Goal: Transaction & Acquisition: Download file/media

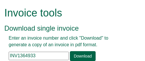
scroll to position [29, 0]
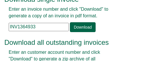
drag, startPoint x: 39, startPoint y: 25, endPoint x: -1, endPoint y: 25, distance: 39.9
click at [0, 25] on html "Invoice tools Download single invoice Enter an invoice number and click "Downlo…" at bounding box center [72, 42] width 145 height 143
paste input "164271"
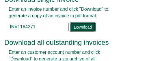
click at [82, 27] on link "Download" at bounding box center [82, 27] width 25 height 10
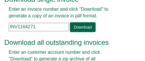
drag, startPoint x: 36, startPoint y: 27, endPoint x: -21, endPoint y: 27, distance: 57.3
click at [0, 27] on html "Invoice tools Download single invoice Enter an invoice number and click "Downlo…" at bounding box center [72, 42] width 145 height 143
paste input "392434"
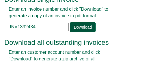
type input "INV1392434"
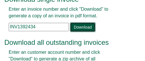
click at [78, 26] on link "Download" at bounding box center [82, 27] width 25 height 10
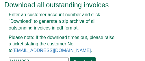
scroll to position [82, 0]
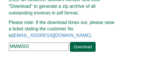
drag, startPoint x: 34, startPoint y: 48, endPoint x: -10, endPoint y: 46, distance: 44.6
paste input "WMM01"
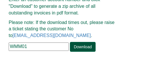
type input "WMM01"
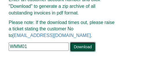
click at [82, 48] on link "Download" at bounding box center [82, 47] width 25 height 10
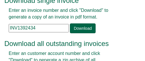
scroll to position [29, 0]
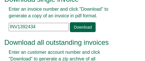
drag, startPoint x: 40, startPoint y: 28, endPoint x: -23, endPoint y: 24, distance: 63.2
click at [0, 24] on html "Invoice tools Download single invoice Enter an invoice number and click "Downlo…" at bounding box center [72, 42] width 145 height 143
paste input "51768"
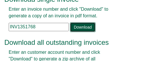
click at [77, 26] on link "Download" at bounding box center [82, 27] width 25 height 10
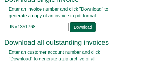
click at [44, 26] on input "INV1351768" at bounding box center [39, 27] width 60 height 8
drag, startPoint x: 44, startPoint y: 26, endPoint x: -49, endPoint y: 18, distance: 94.1
click at [0, 18] on html "Invoice tools Download single invoice Enter an invoice number and click "Downlo…" at bounding box center [72, 42] width 145 height 143
paste input "4342"
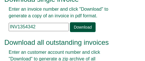
type input "INV1354342"
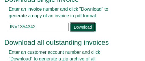
click at [81, 25] on link "Download" at bounding box center [82, 27] width 25 height 10
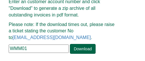
scroll to position [82, 0]
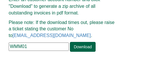
click at [31, 47] on input "WMM01" at bounding box center [39, 47] width 60 height 8
drag, startPoint x: 31, startPoint y: 47, endPoint x: -14, endPoint y: 42, distance: 46.0
paste input "HMLC0"
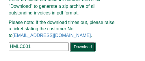
click at [87, 45] on link "Download" at bounding box center [82, 47] width 25 height 10
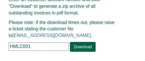
drag, startPoint x: 44, startPoint y: 47, endPoint x: -14, endPoint y: 45, distance: 57.9
paste input "INV1315846"
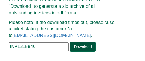
type input "INV1315846"
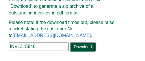
click at [79, 46] on link "Download" at bounding box center [82, 47] width 25 height 10
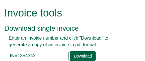
scroll to position [29, 0]
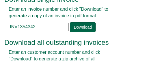
drag, startPoint x: 36, startPoint y: 26, endPoint x: -14, endPoint y: 25, distance: 50.4
click at [0, 25] on html "Invoice tools Download single invoice Enter an invoice number and click "Downlo…" at bounding box center [72, 42] width 145 height 143
paste input "15846"
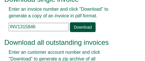
type input "INV1315846"
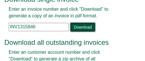
click at [82, 29] on link "Download" at bounding box center [82, 27] width 25 height 10
